Goal: Task Accomplishment & Management: Complete application form

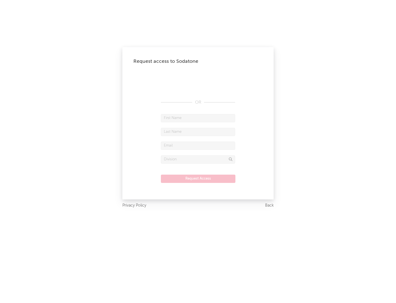
click at [198, 118] on input "text" at bounding box center [198, 118] width 74 height 8
type input "[PERSON_NAME]"
click at [198, 131] on input "text" at bounding box center [198, 132] width 74 height 8
type input "[PERSON_NAME]"
click at [198, 145] on input "text" at bounding box center [198, 145] width 74 height 8
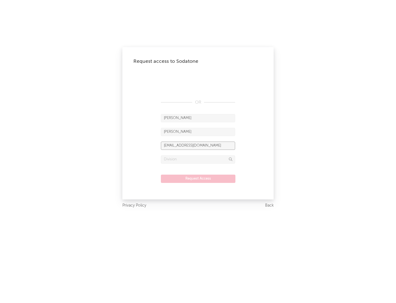
type input "[EMAIL_ADDRESS][DOMAIN_NAME]"
click at [198, 159] on input "text" at bounding box center [198, 159] width 74 height 8
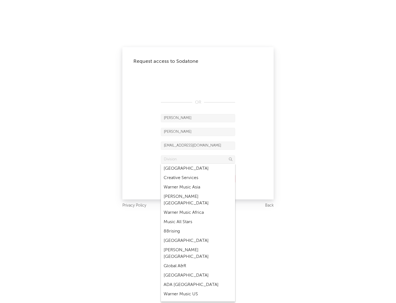
click at [198, 217] on div "Music All Stars" at bounding box center [198, 221] width 74 height 9
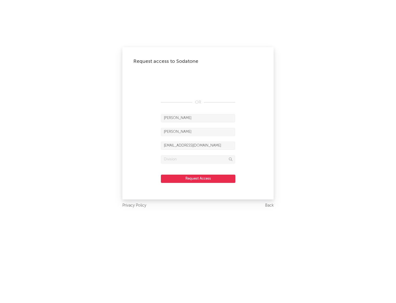
type input "Music All Stars"
click at [198, 178] on button "Request Access" at bounding box center [198, 178] width 75 height 8
